Goal: Information Seeking & Learning: Learn about a topic

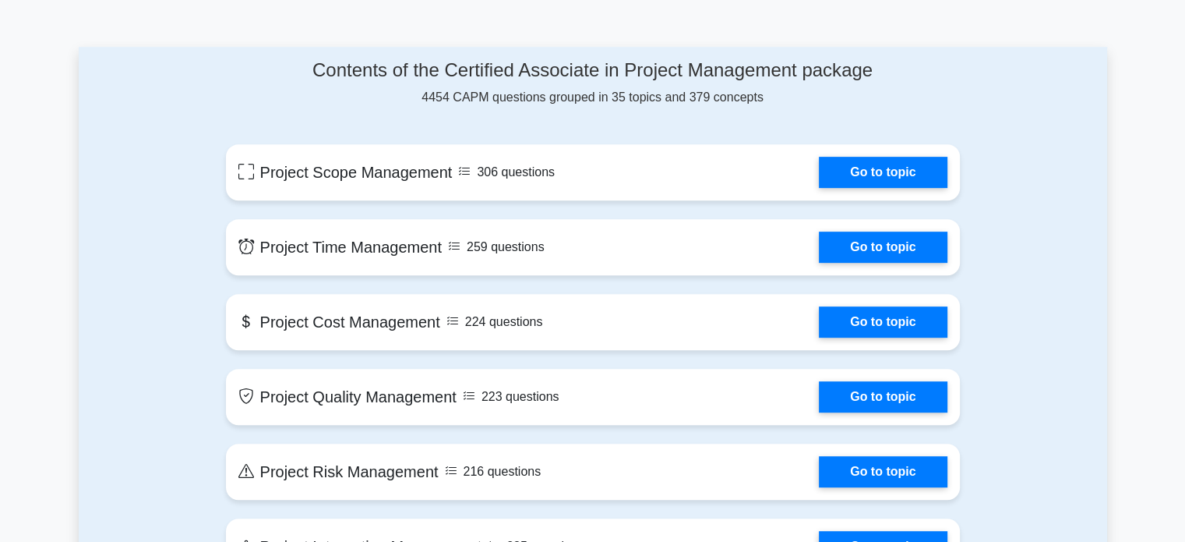
scroll to position [667, 0]
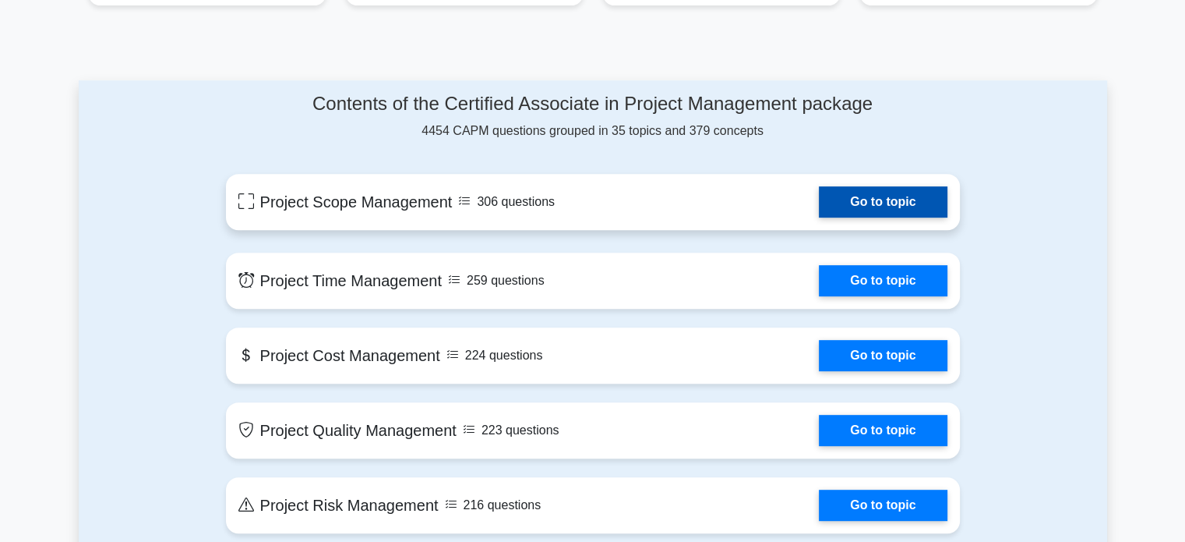
click at [819, 202] on link "Go to topic" at bounding box center [883, 201] width 128 height 31
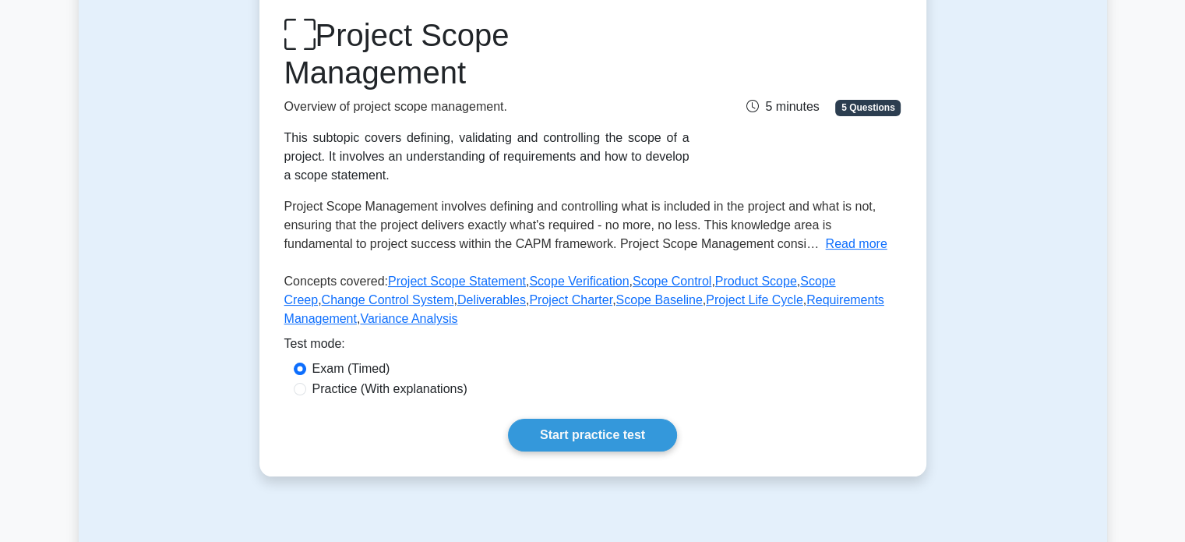
scroll to position [234, 0]
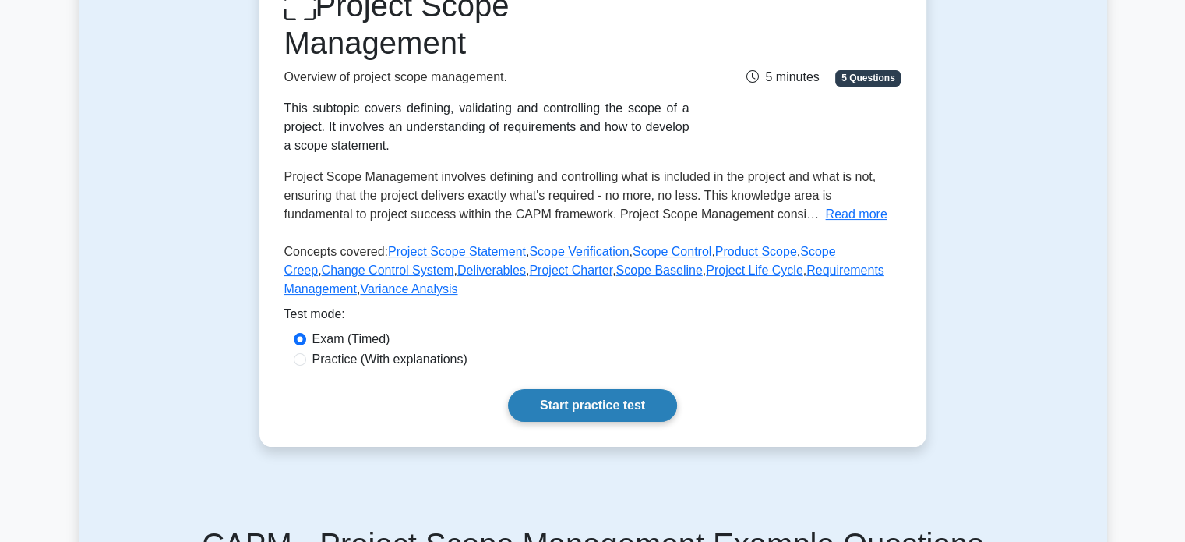
click at [628, 397] on link "Start practice test" at bounding box center [592, 405] width 169 height 33
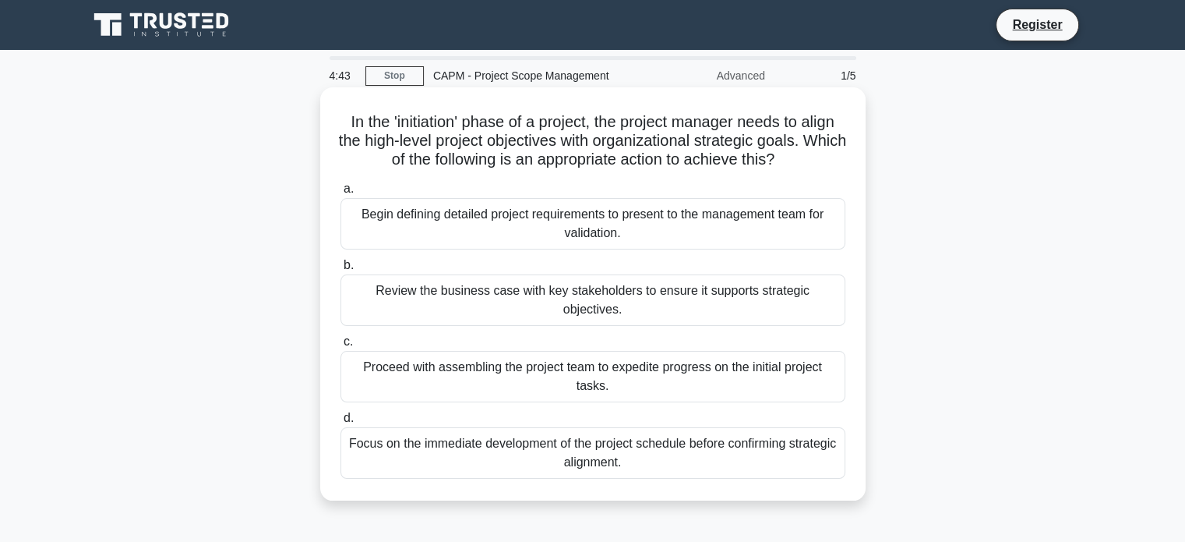
click at [645, 287] on div "Review the business case with key stakeholders to ensure it supports strategic …" at bounding box center [593, 299] width 505 height 51
click at [341, 270] on input "b. Review the business case with key stakeholders to ensure it supports strateg…" at bounding box center [341, 265] width 0 height 10
